Goal: Transaction & Acquisition: Purchase product/service

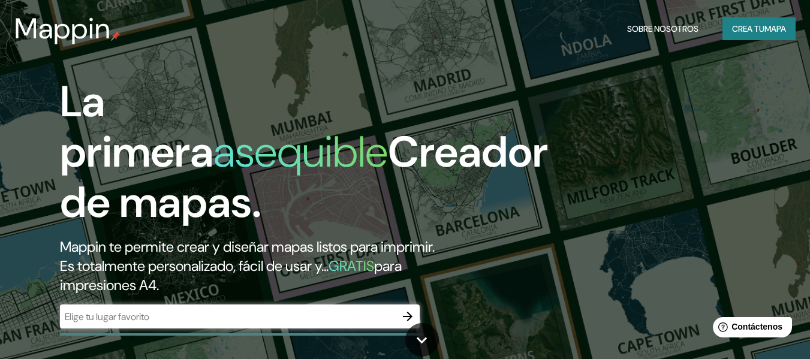
click at [532, 190] on h1 "La primera asequible Creador de mapas." at bounding box center [304, 157] width 488 height 161
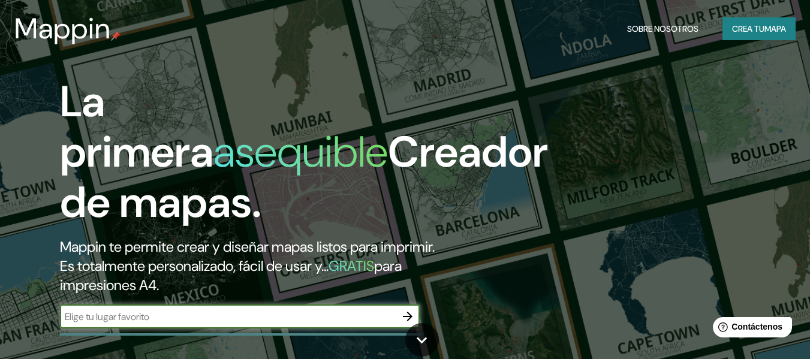
click at [381, 317] on input "text" at bounding box center [228, 317] width 336 height 14
type input "Lima [GEOGRAPHIC_DATA]"
click at [407, 311] on icon "button" at bounding box center [407, 316] width 14 height 14
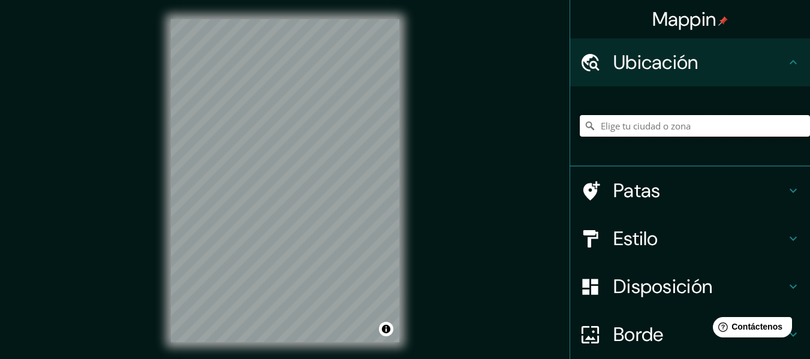
click at [686, 130] on input "Elige tu ciudad o zona" at bounding box center [694, 126] width 230 height 22
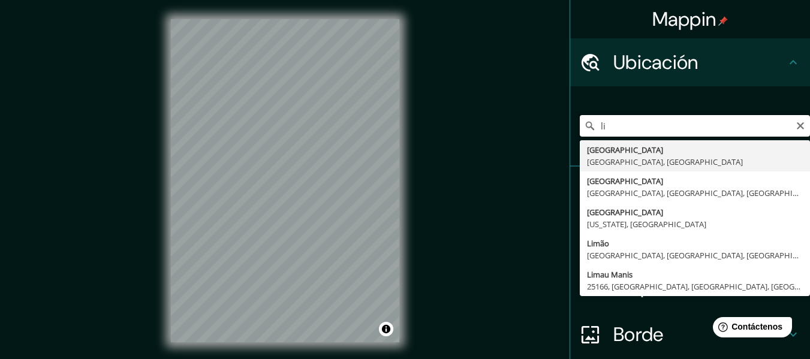
type input "l"
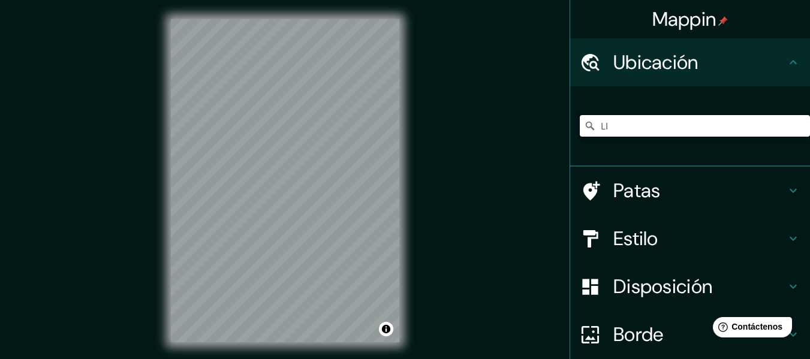
type input "L"
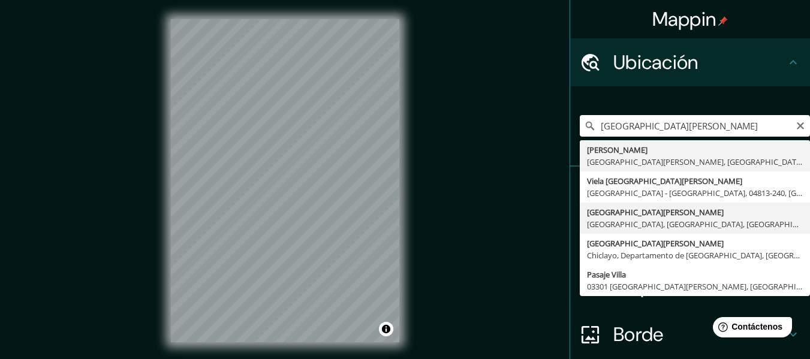
type input "[GEOGRAPHIC_DATA][PERSON_NAME], [GEOGRAPHIC_DATA], [GEOGRAPHIC_DATA], [GEOGRAPH…"
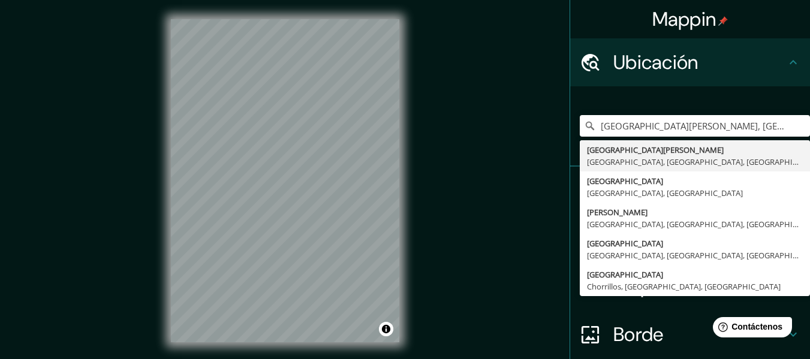
click at [752, 101] on div "[GEOGRAPHIC_DATA][PERSON_NAME], [GEOGRAPHIC_DATA], [GEOGRAPHIC_DATA], [GEOGRAPH…" at bounding box center [694, 126] width 230 height 60
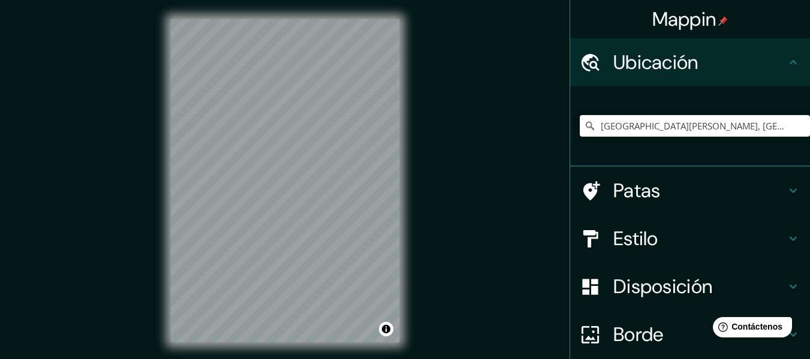
click at [751, 230] on h4 "Estilo" at bounding box center [699, 239] width 173 height 24
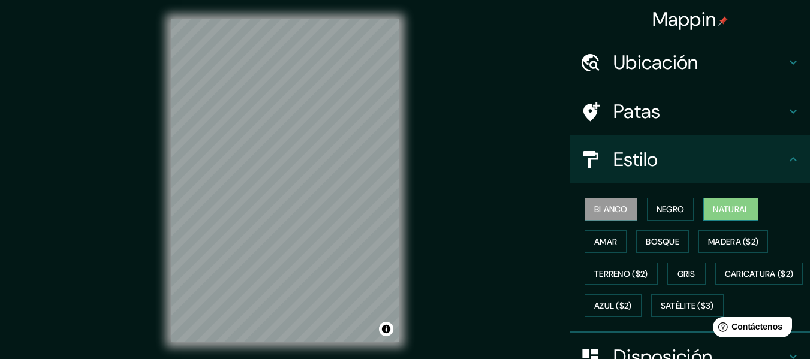
click at [740, 213] on font "Natural" at bounding box center [731, 209] width 36 height 11
click at [601, 241] on font "Amar" at bounding box center [605, 241] width 23 height 11
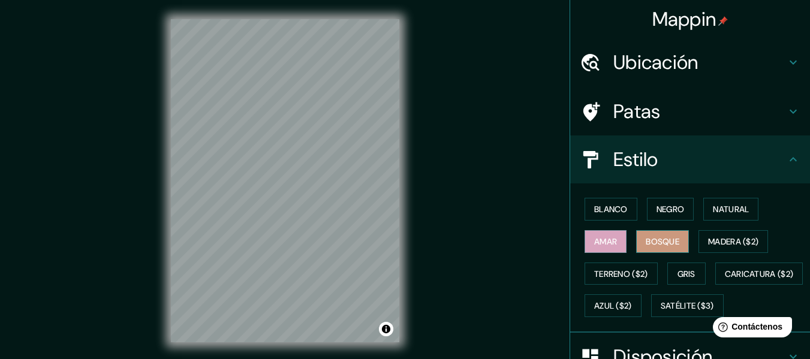
click at [668, 240] on font "Bosque" at bounding box center [662, 241] width 34 height 11
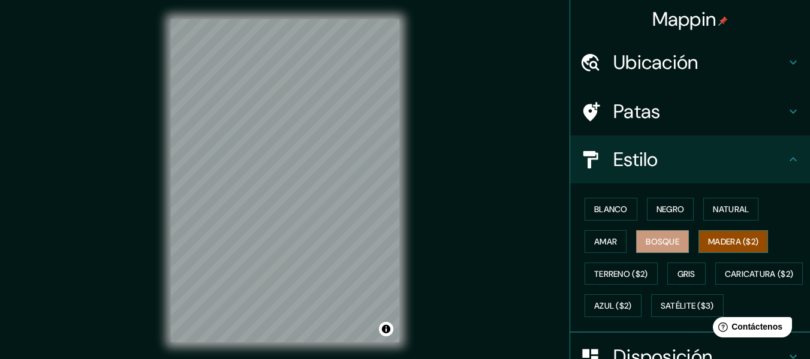
click at [722, 238] on font "Madera ($2)" at bounding box center [733, 241] width 50 height 11
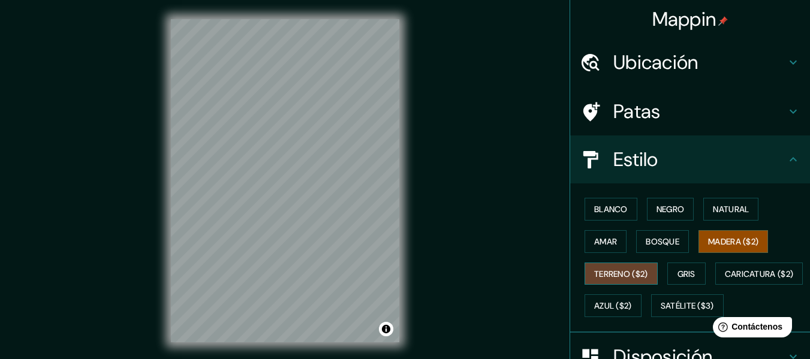
click at [630, 275] on font "Terreno ($2)" at bounding box center [621, 273] width 54 height 11
click at [681, 277] on font "Gris" at bounding box center [686, 273] width 18 height 11
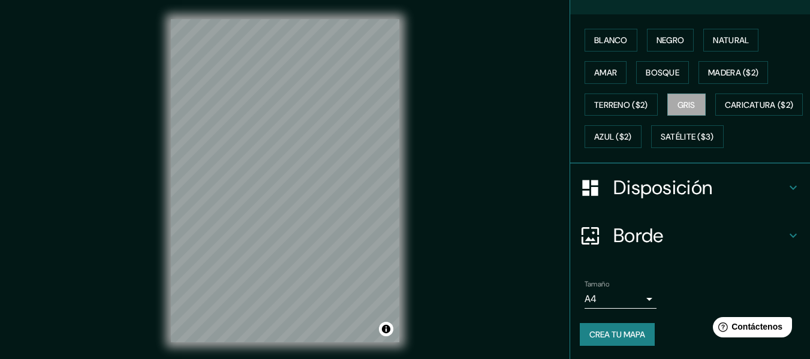
scroll to position [202, 0]
click at [753, 240] on h4 "Borde" at bounding box center [699, 234] width 173 height 24
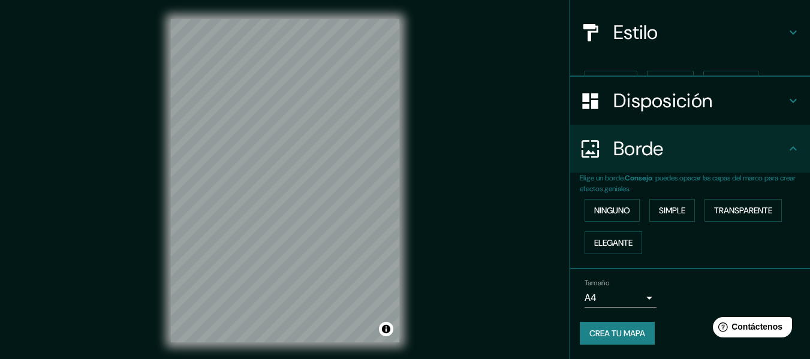
scroll to position [107, 0]
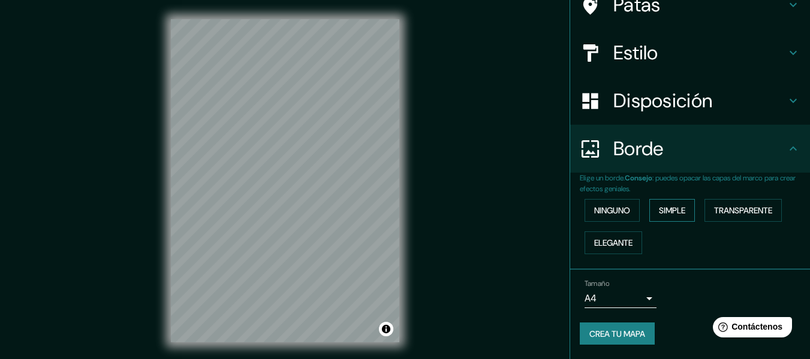
click at [671, 213] on font "Simple" at bounding box center [672, 210] width 26 height 11
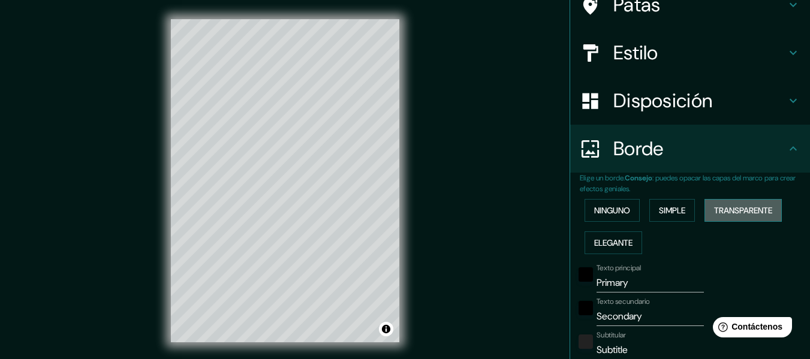
click at [708, 206] on button "Transparente" at bounding box center [742, 210] width 77 height 23
click at [613, 238] on font "Elegante" at bounding box center [613, 242] width 38 height 11
click at [611, 220] on button "Ninguno" at bounding box center [611, 210] width 55 height 23
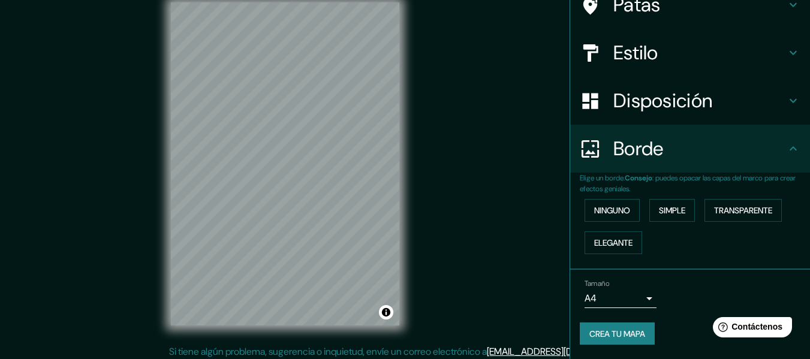
scroll to position [22, 0]
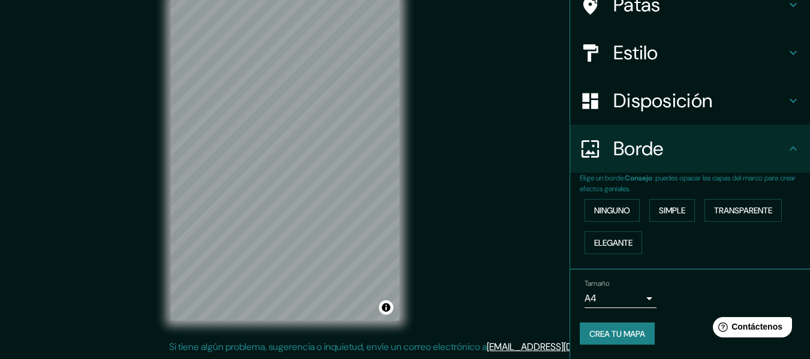
click at [636, 300] on body "Mappin Ubicación [GEOGRAPHIC_DATA][PERSON_NAME], [GEOGRAPHIC_DATA], [GEOGRAPHIC…" at bounding box center [405, 157] width 810 height 359
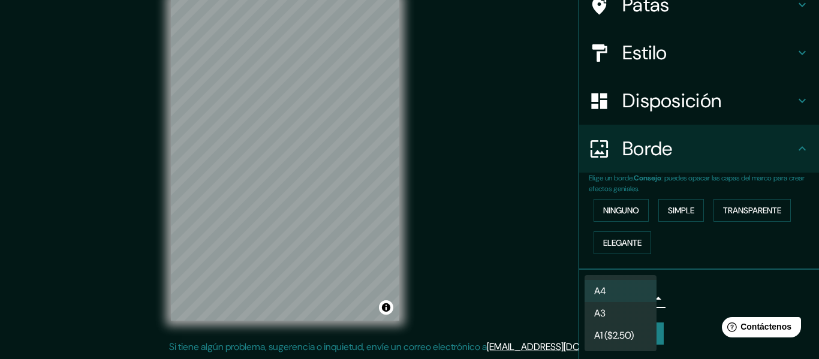
click at [687, 288] on div at bounding box center [409, 179] width 819 height 359
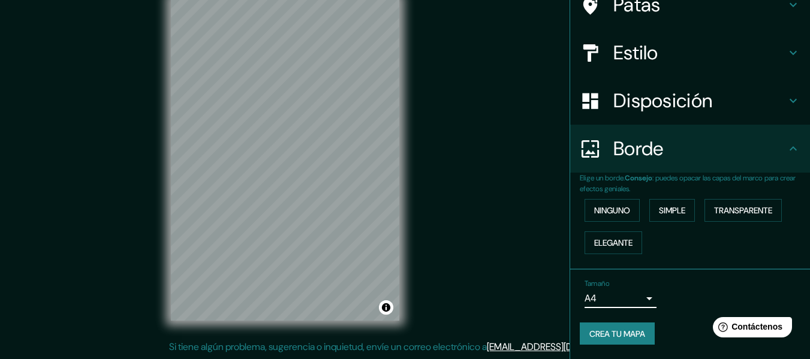
click at [647, 297] on div "Tamaño A4 single" at bounding box center [689, 293] width 221 height 38
click at [636, 302] on body "Mappin Ubicación [GEOGRAPHIC_DATA][PERSON_NAME], [GEOGRAPHIC_DATA], [GEOGRAPHIC…" at bounding box center [405, 157] width 810 height 359
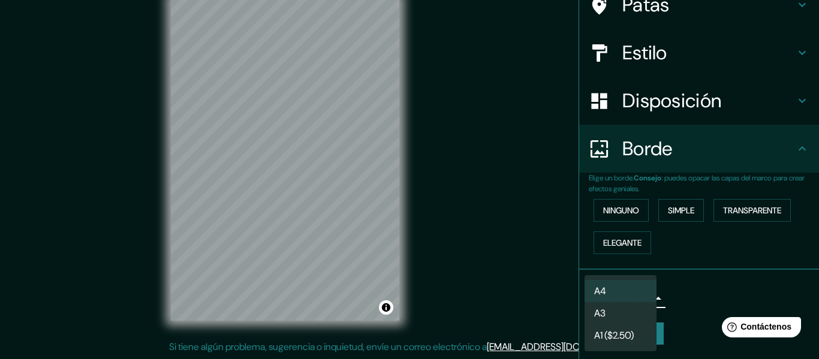
click at [686, 283] on div at bounding box center [409, 179] width 819 height 359
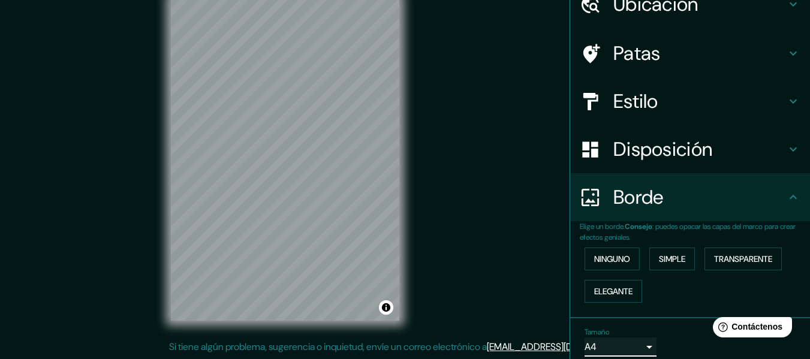
scroll to position [0, 0]
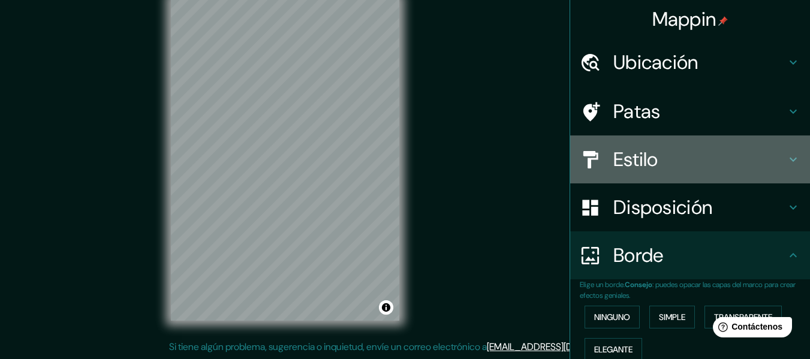
click at [736, 162] on h4 "Estilo" at bounding box center [699, 159] width 173 height 24
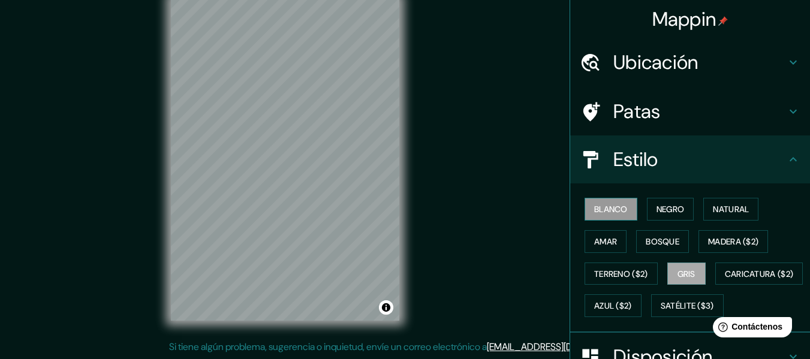
click at [610, 215] on font "Blanco" at bounding box center [611, 209] width 34 height 11
click at [664, 242] on font "Bosque" at bounding box center [662, 241] width 34 height 11
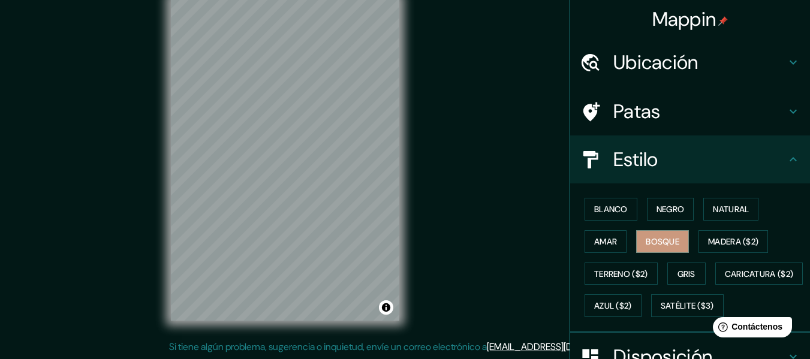
click at [636, 98] on div "Patas" at bounding box center [690, 111] width 240 height 48
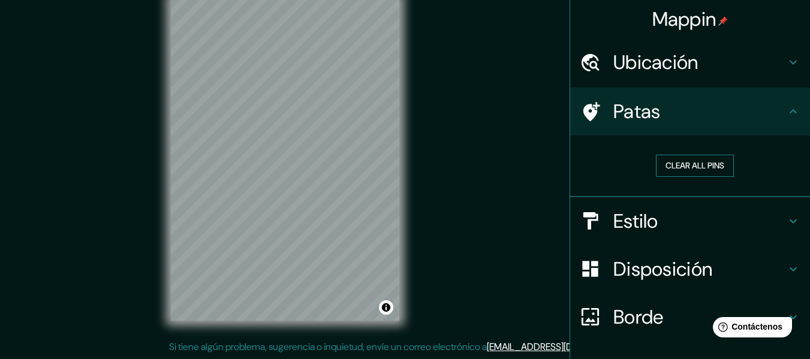
click at [699, 166] on button "Clear all pins" at bounding box center [695, 166] width 78 height 22
click at [680, 160] on button "Clear all pins" at bounding box center [695, 166] width 78 height 22
click at [786, 114] on icon at bounding box center [793, 111] width 14 height 14
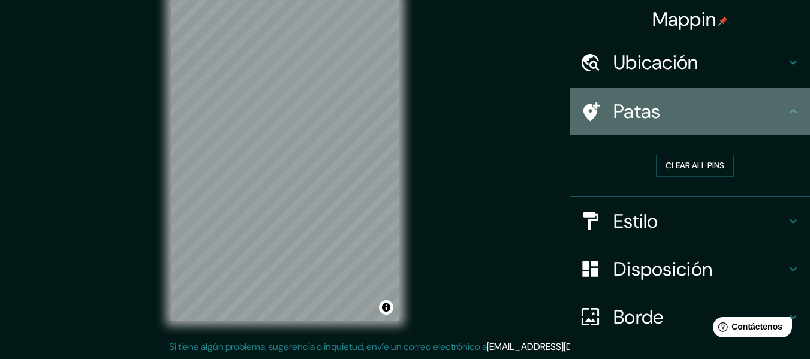
click at [786, 117] on icon at bounding box center [793, 111] width 14 height 14
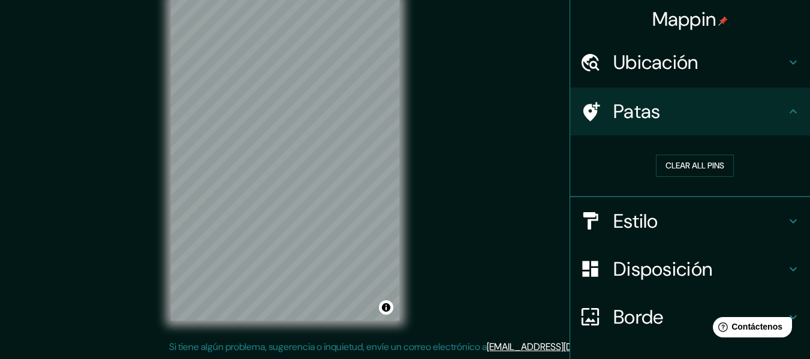
click at [789, 112] on icon at bounding box center [792, 111] width 7 height 4
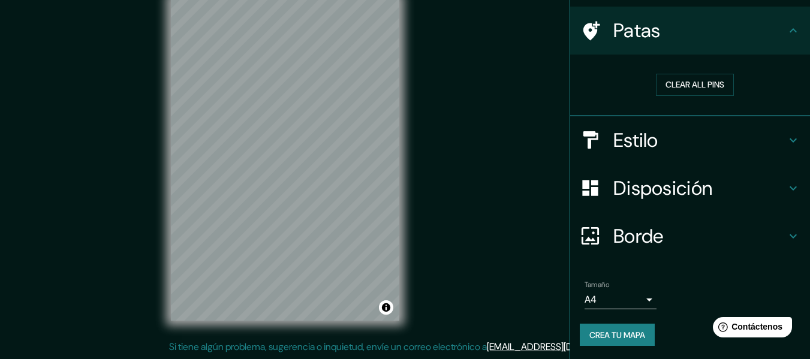
scroll to position [82, 0]
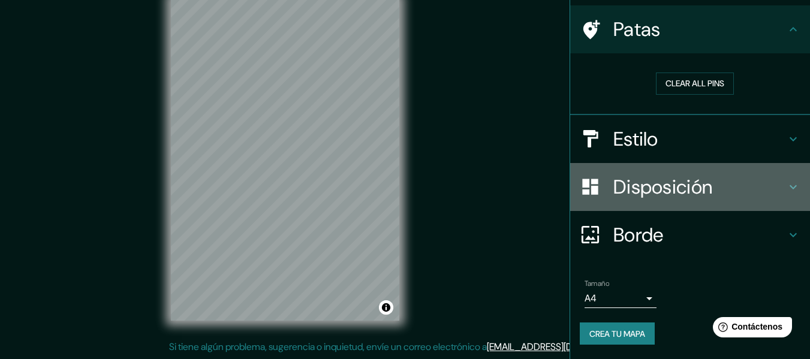
click at [741, 195] on h4 "Disposición" at bounding box center [699, 187] width 173 height 24
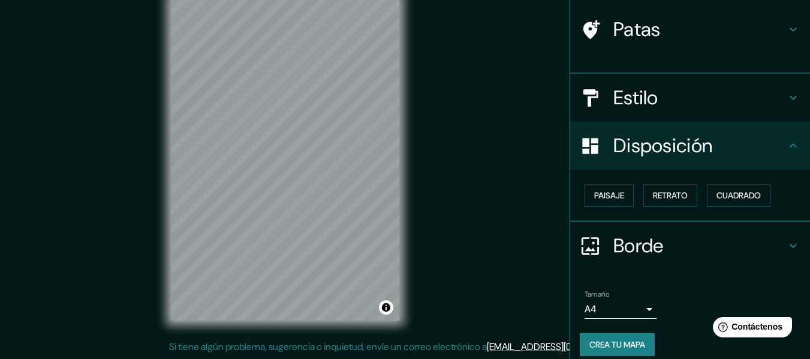
scroll to position [73, 0]
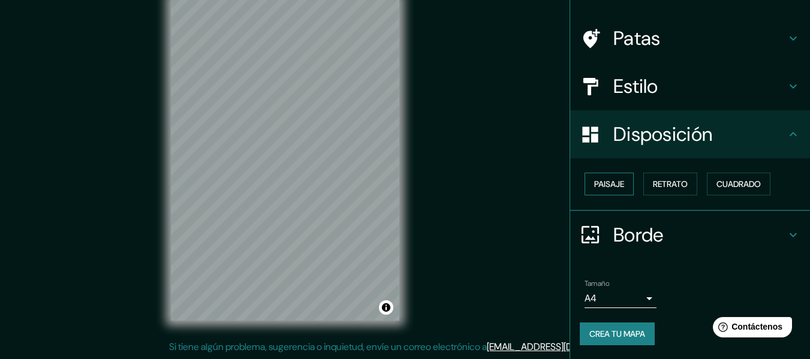
click at [604, 189] on font "Paisaje" at bounding box center [609, 184] width 30 height 11
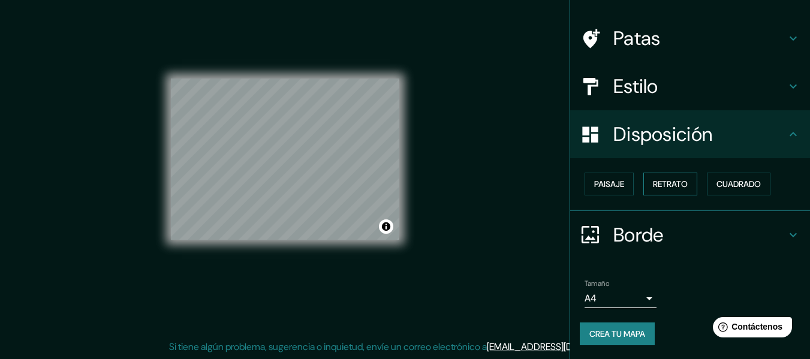
click at [664, 185] on font "Retrato" at bounding box center [670, 184] width 35 height 11
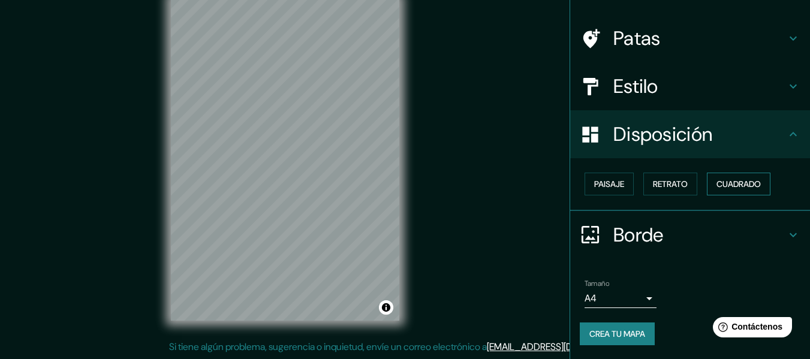
click at [749, 185] on font "Cuadrado" at bounding box center [738, 184] width 44 height 11
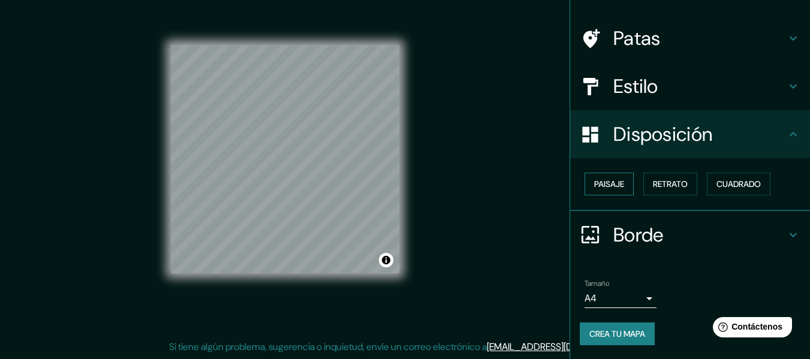
click at [594, 183] on font "Paisaje" at bounding box center [609, 184] width 30 height 11
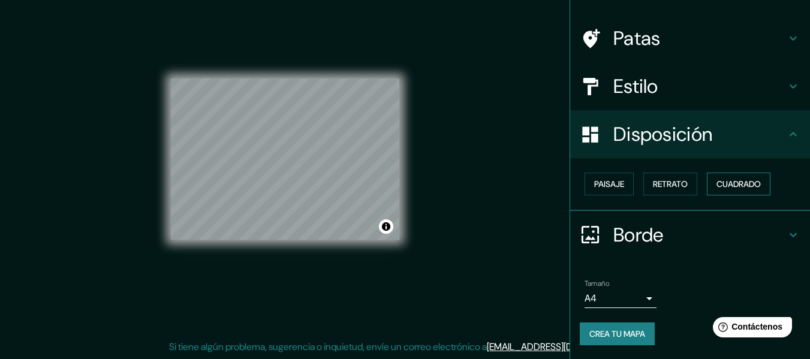
click at [716, 177] on font "Cuadrado" at bounding box center [738, 184] width 44 height 16
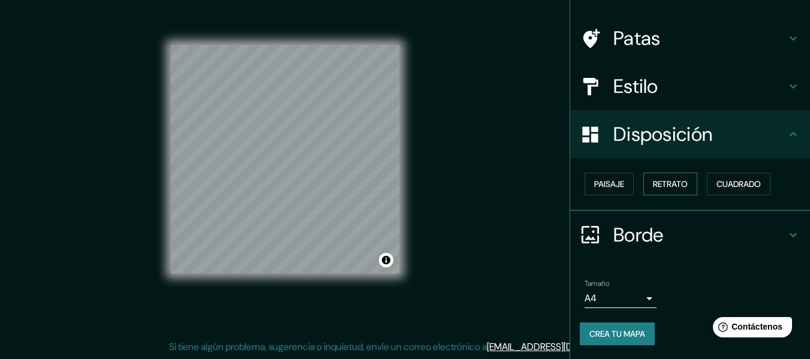
click at [654, 187] on font "Retrato" at bounding box center [670, 184] width 35 height 11
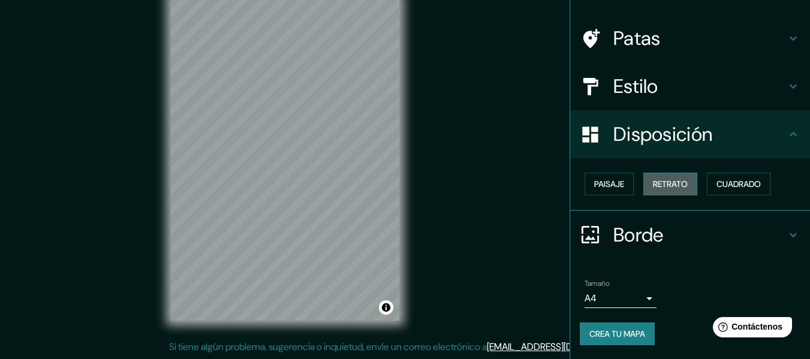
click at [658, 186] on font "Retrato" at bounding box center [670, 184] width 35 height 11
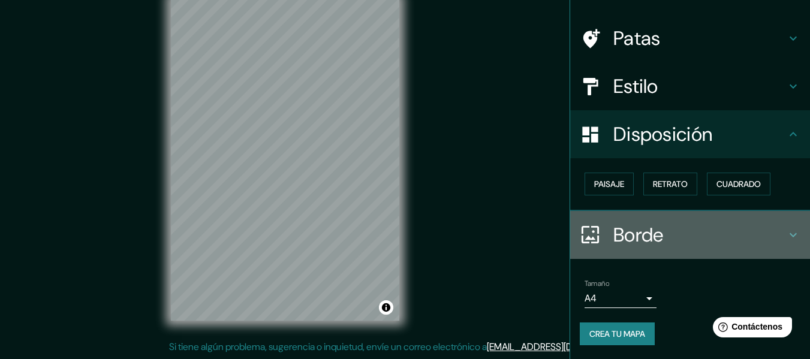
click at [724, 225] on h4 "Borde" at bounding box center [699, 235] width 173 height 24
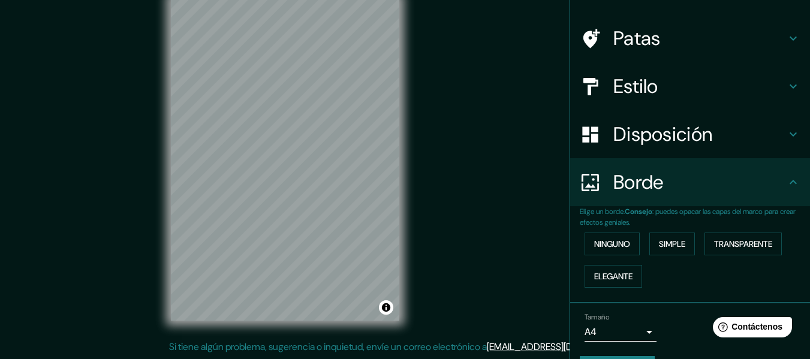
click at [718, 185] on h4 "Borde" at bounding box center [699, 182] width 173 height 24
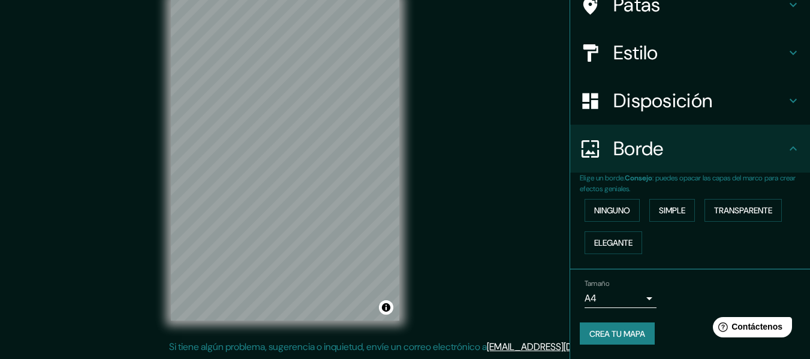
click at [791, 143] on div "Borde" at bounding box center [690, 149] width 240 height 48
click at [611, 331] on font "Crea tu mapa" at bounding box center [617, 333] width 56 height 11
drag, startPoint x: 605, startPoint y: 322, endPoint x: 604, endPoint y: 330, distance: 8.5
click at [604, 329] on button "Crea tu mapa" at bounding box center [616, 333] width 75 height 23
click at [604, 330] on div "Crea tu mapa" at bounding box center [689, 333] width 221 height 23
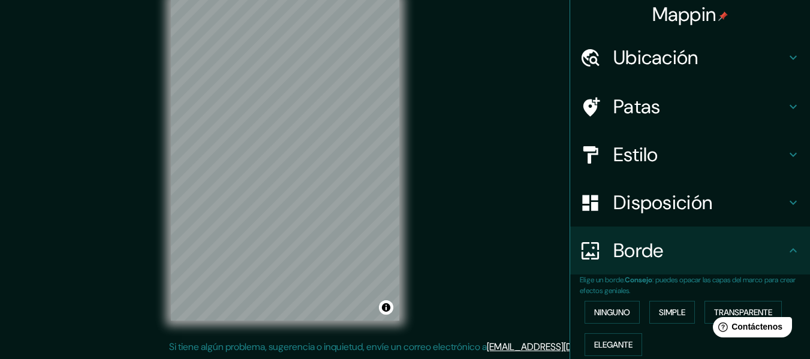
scroll to position [0, 0]
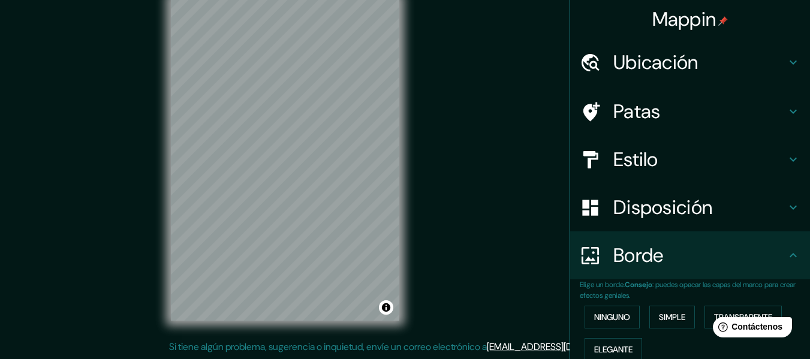
drag, startPoint x: 383, startPoint y: 308, endPoint x: 590, endPoint y: 192, distance: 237.4
click at [590, 192] on div "Disposición" at bounding box center [690, 207] width 240 height 48
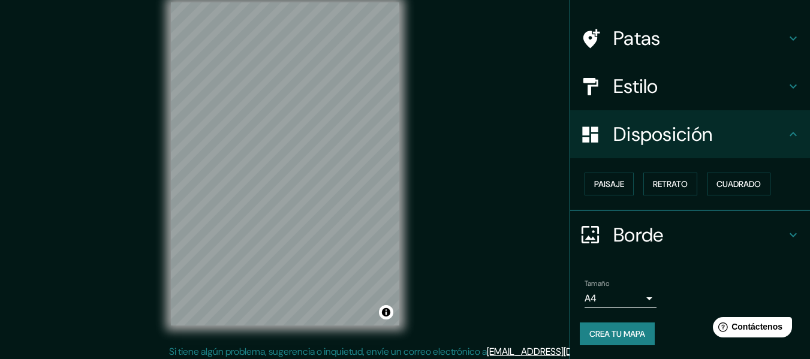
scroll to position [22, 0]
